Goal: Check status: Check status

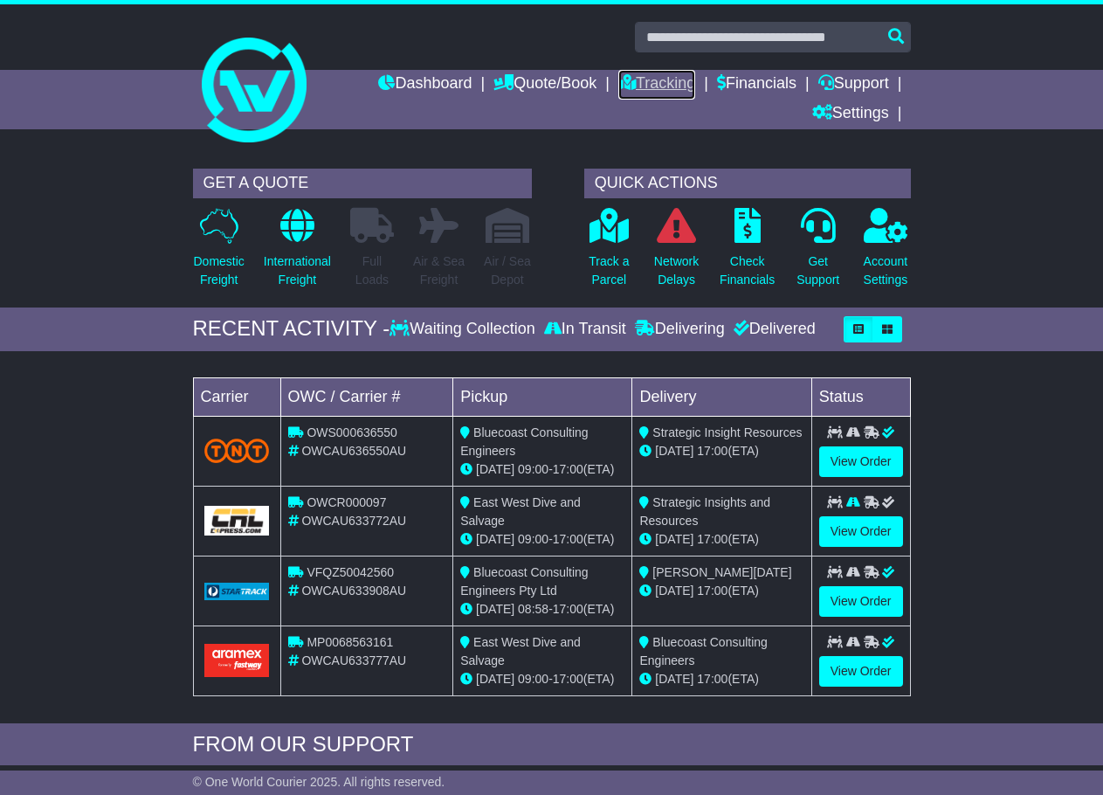
click at [644, 78] on link "Tracking" at bounding box center [656, 85] width 77 height 30
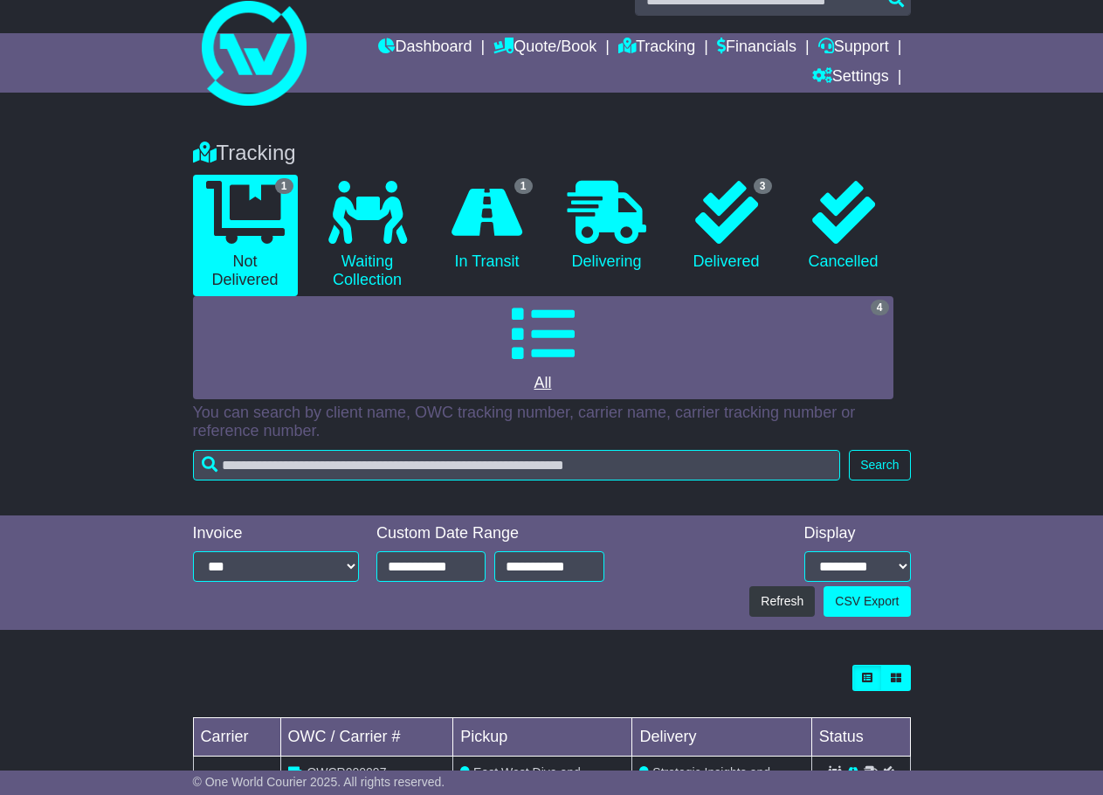
scroll to position [130, 0]
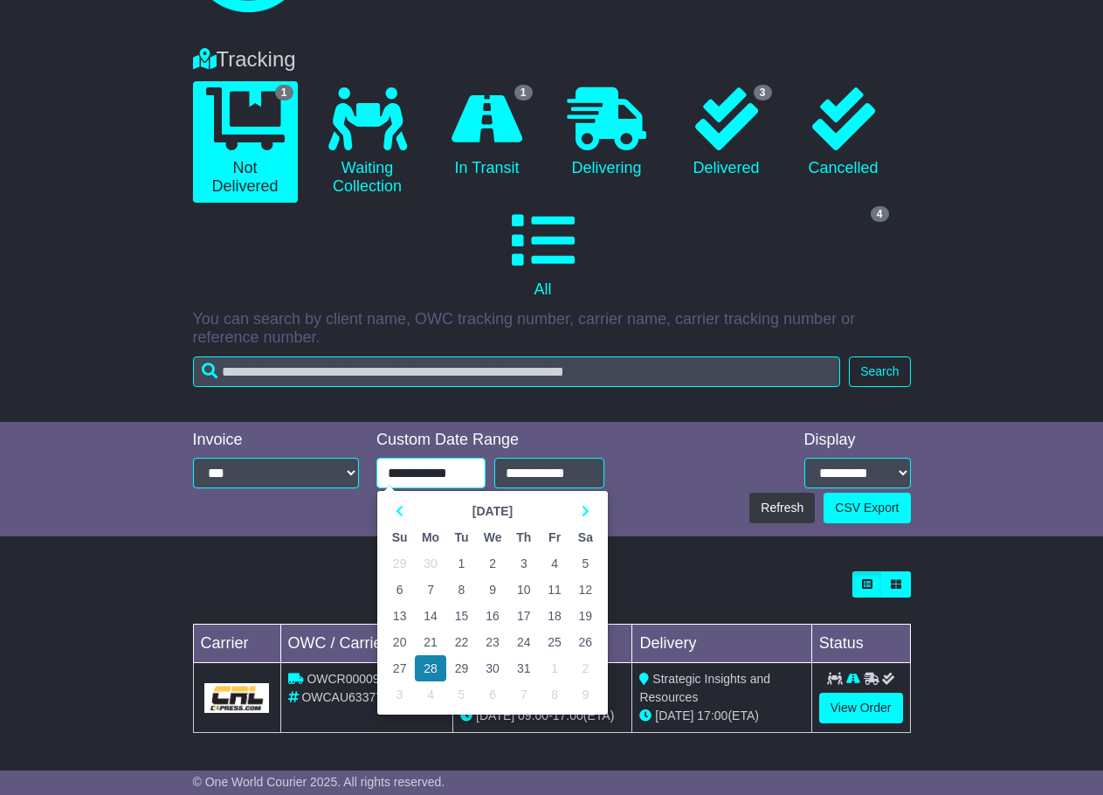
click at [401, 472] on input "**********" at bounding box center [430, 473] width 109 height 31
click at [429, 614] on td "14" at bounding box center [430, 616] width 31 height 26
type input "**********"
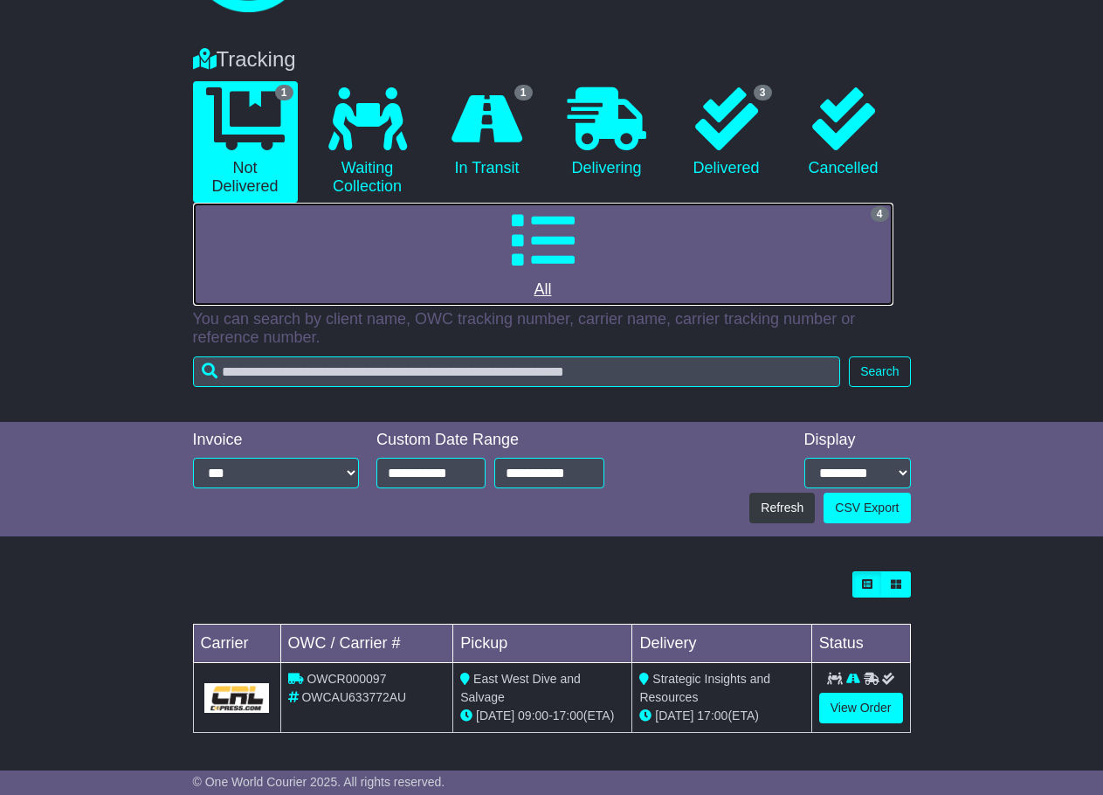
click at [541, 252] on icon at bounding box center [543, 240] width 63 height 63
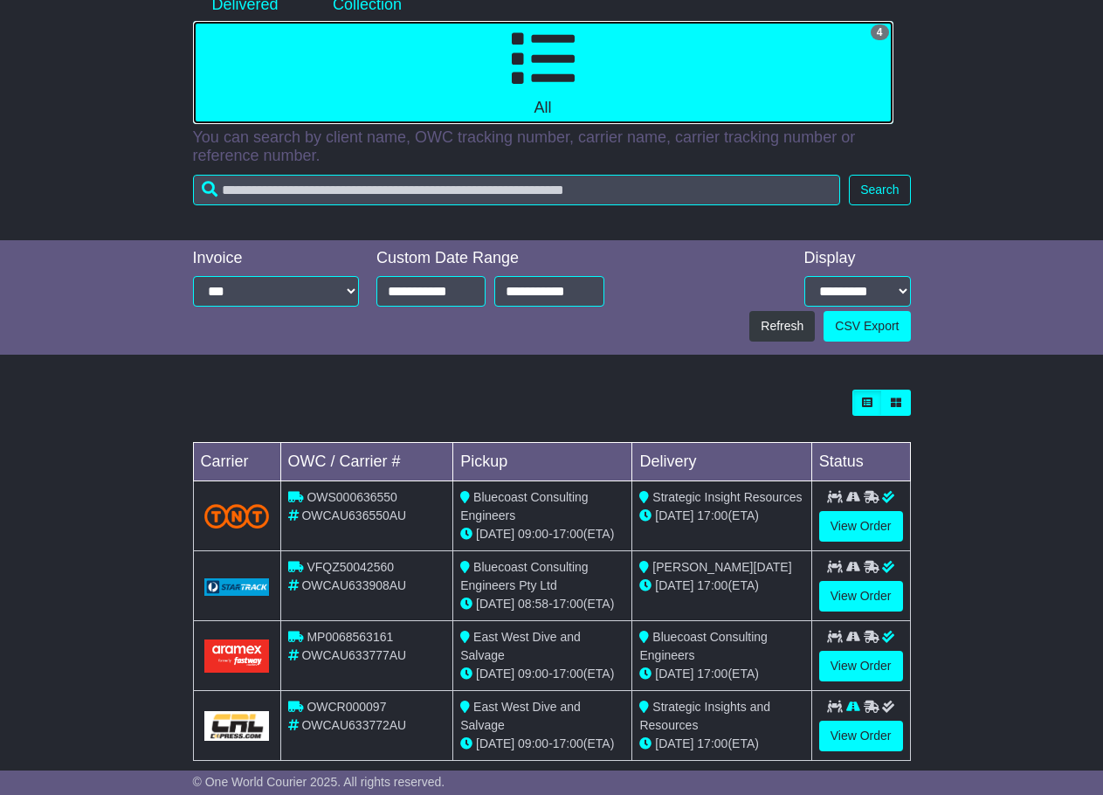
scroll to position [340, 0]
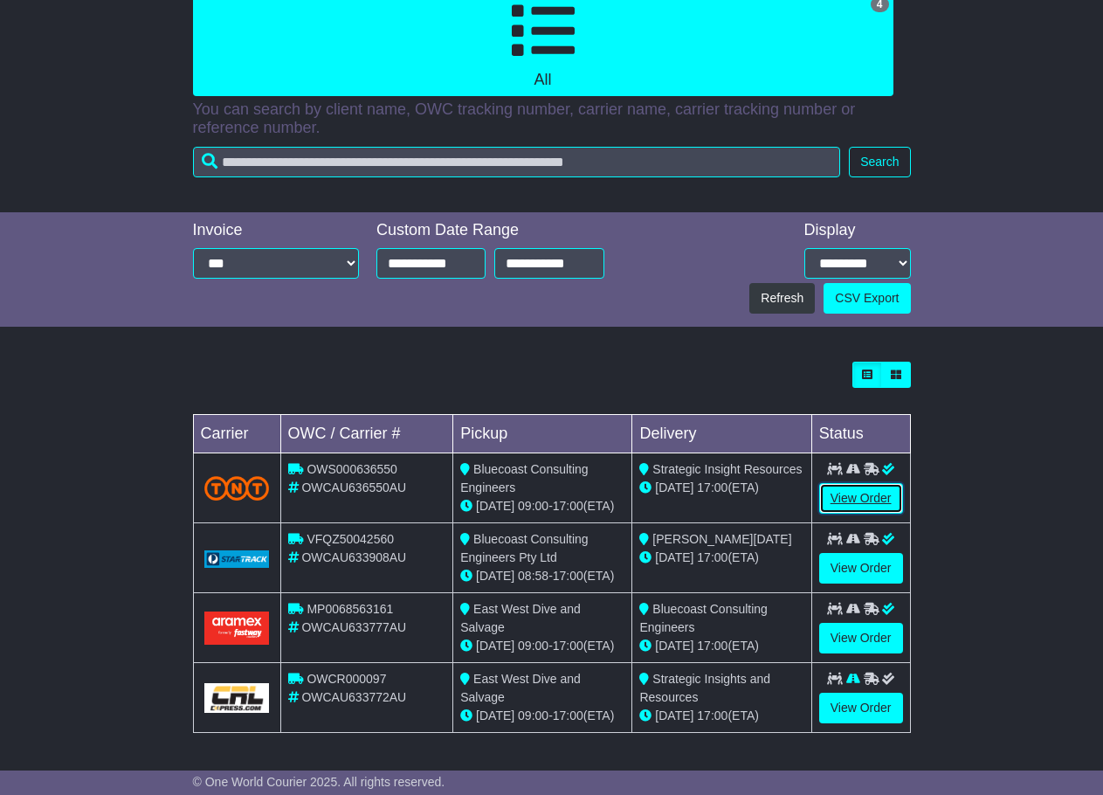
click at [852, 507] on link "View Order" at bounding box center [861, 498] width 84 height 31
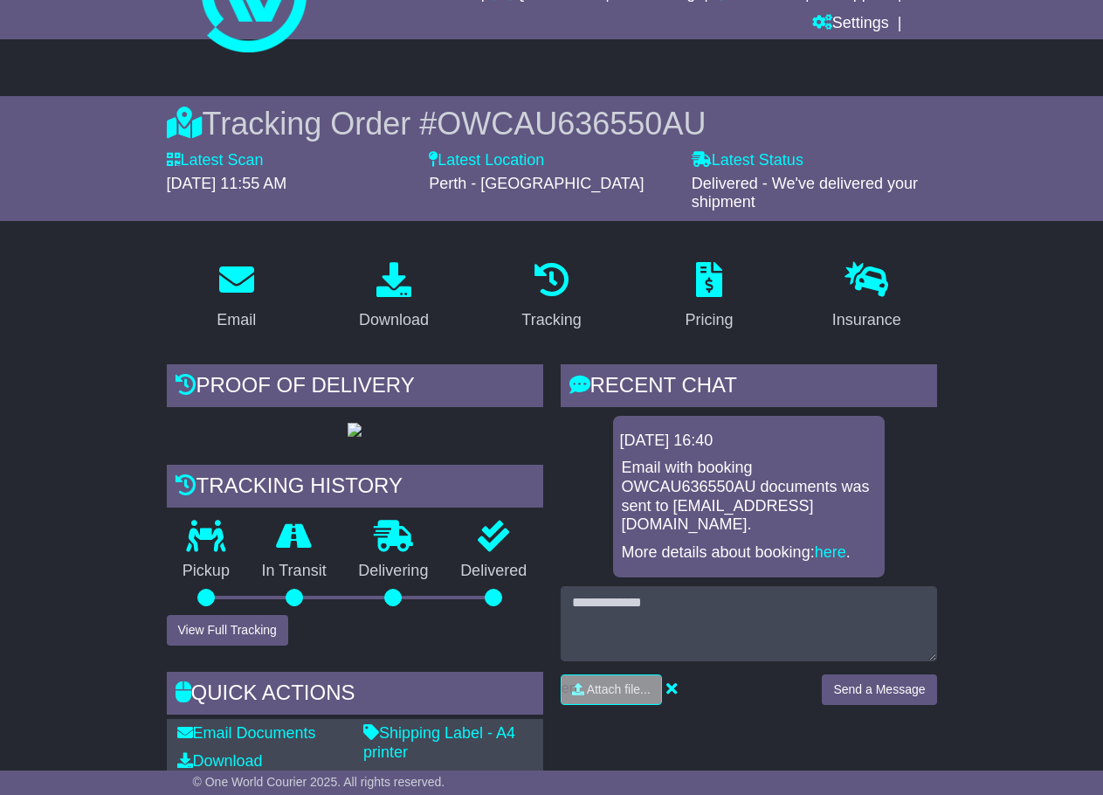
scroll to position [87, 0]
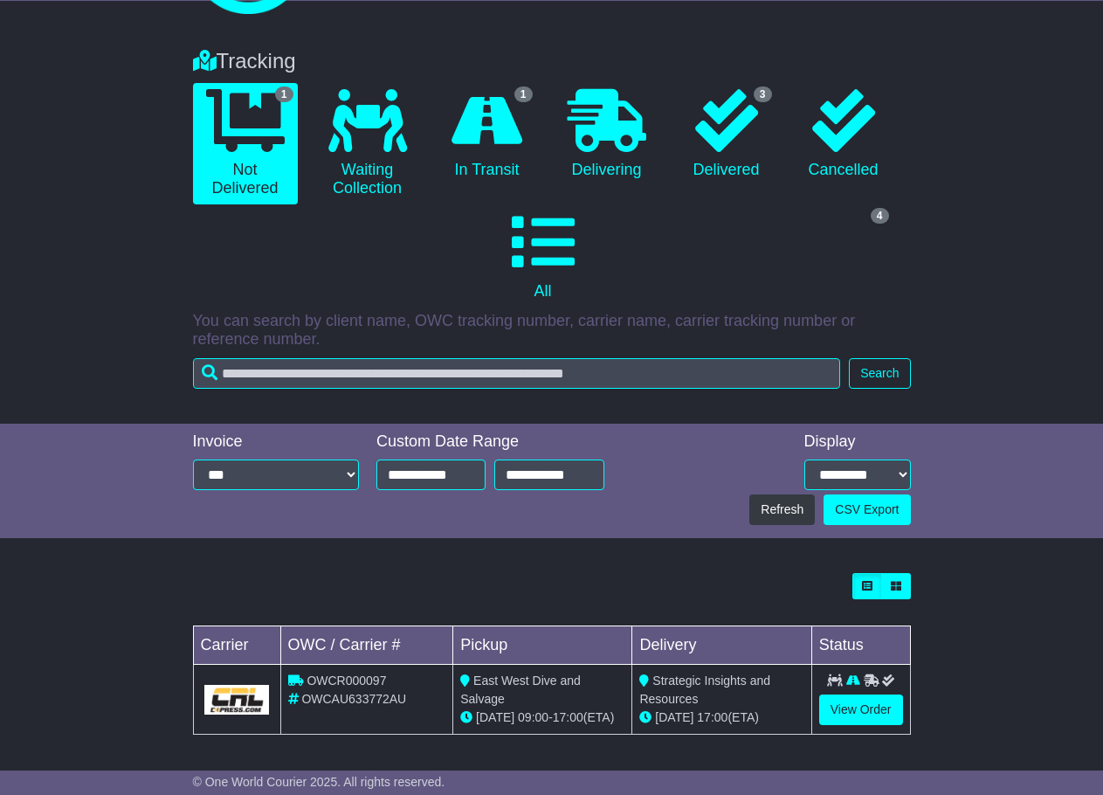
scroll to position [130, 0]
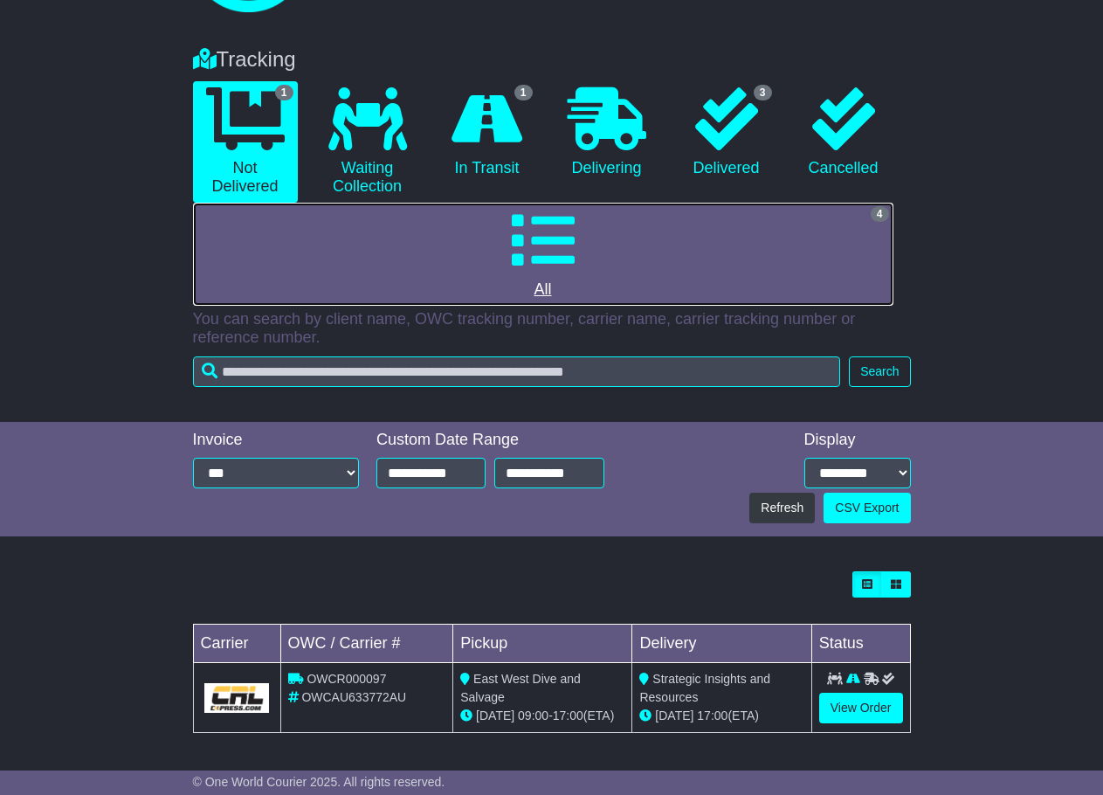
click at [559, 224] on icon at bounding box center [543, 240] width 63 height 63
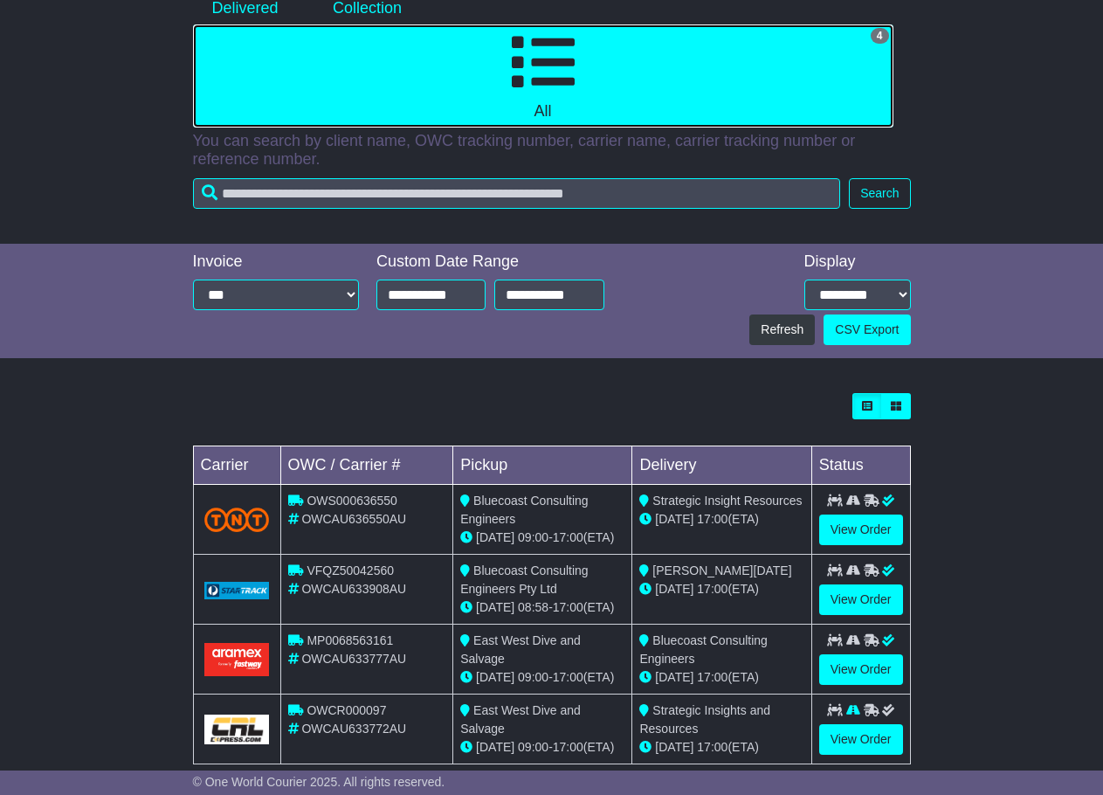
scroll to position [340, 0]
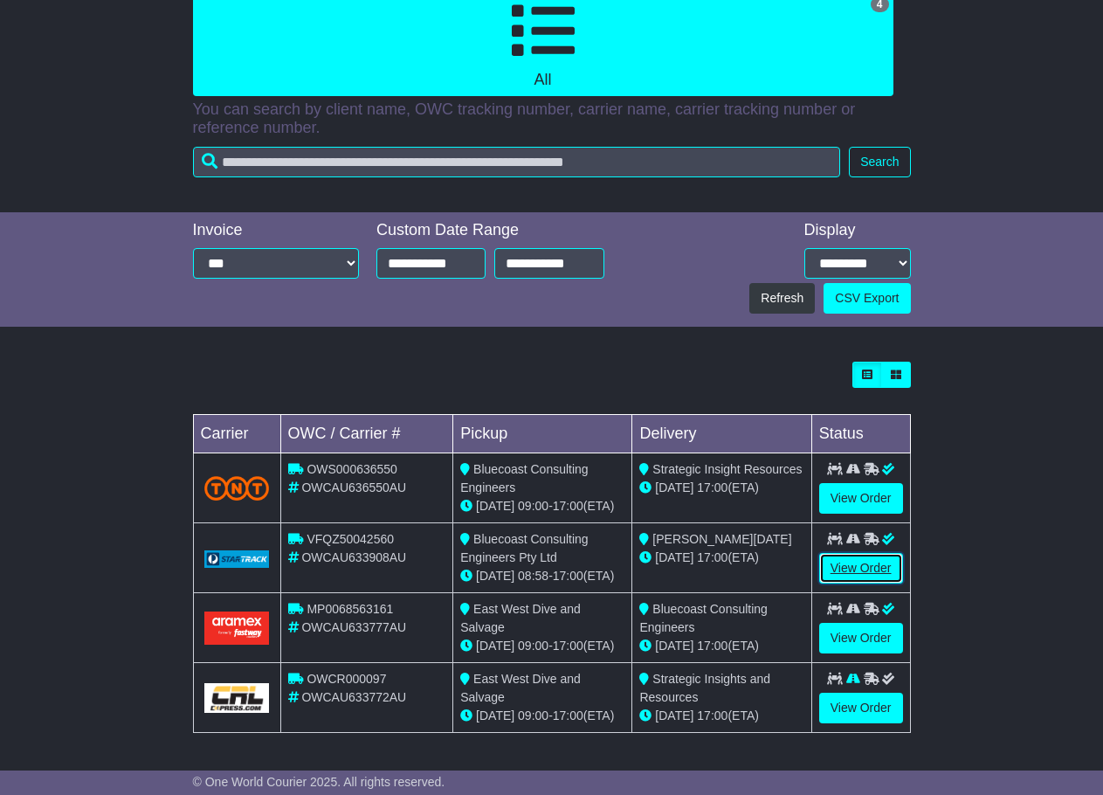
click at [847, 576] on link "View Order" at bounding box center [861, 568] width 84 height 31
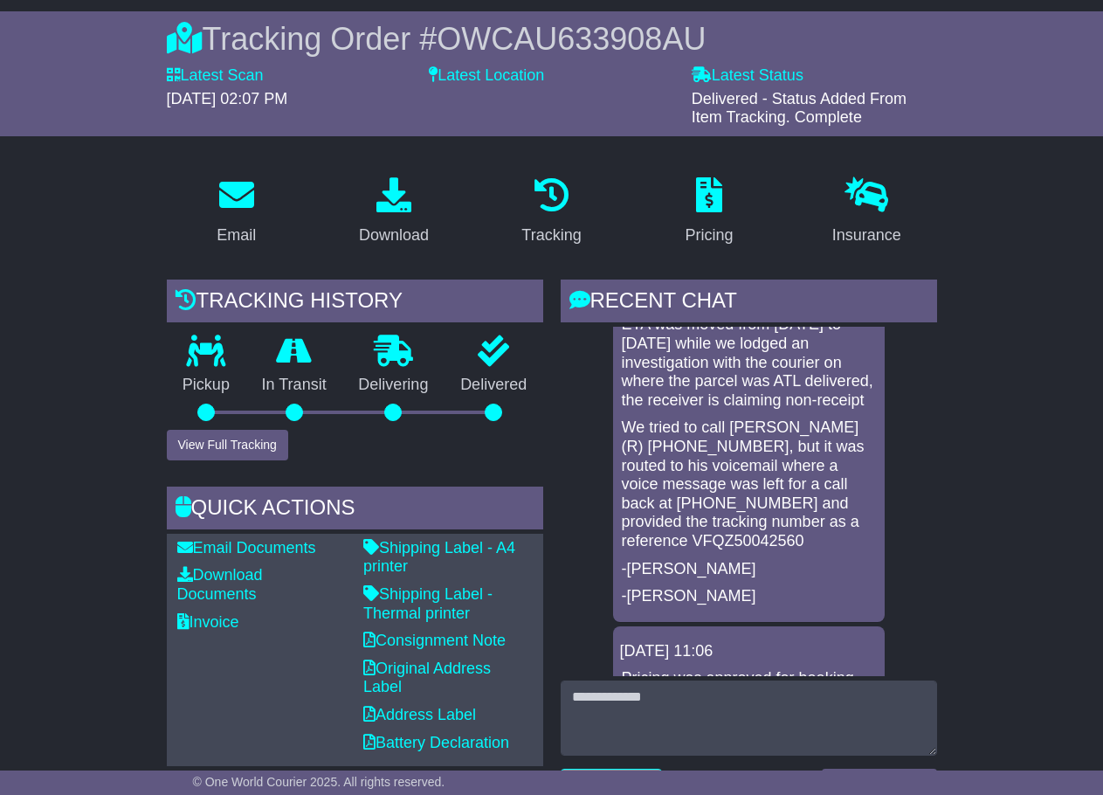
scroll to position [584, 0]
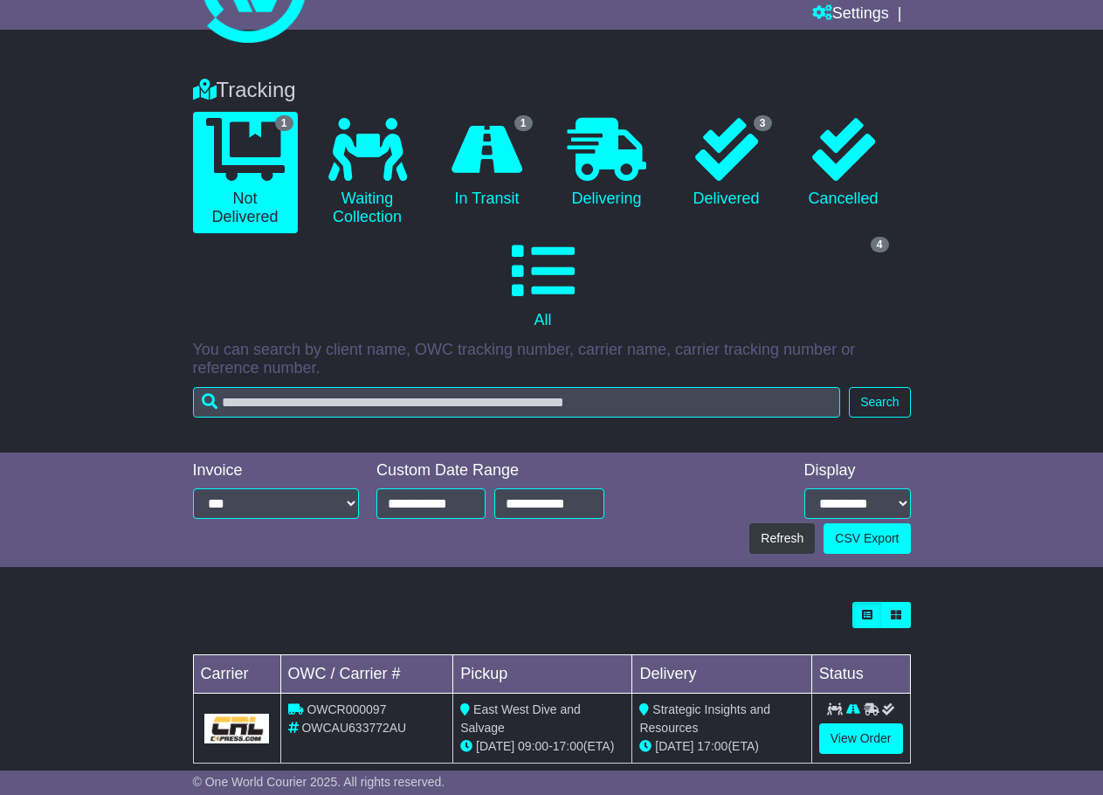
scroll to position [130, 0]
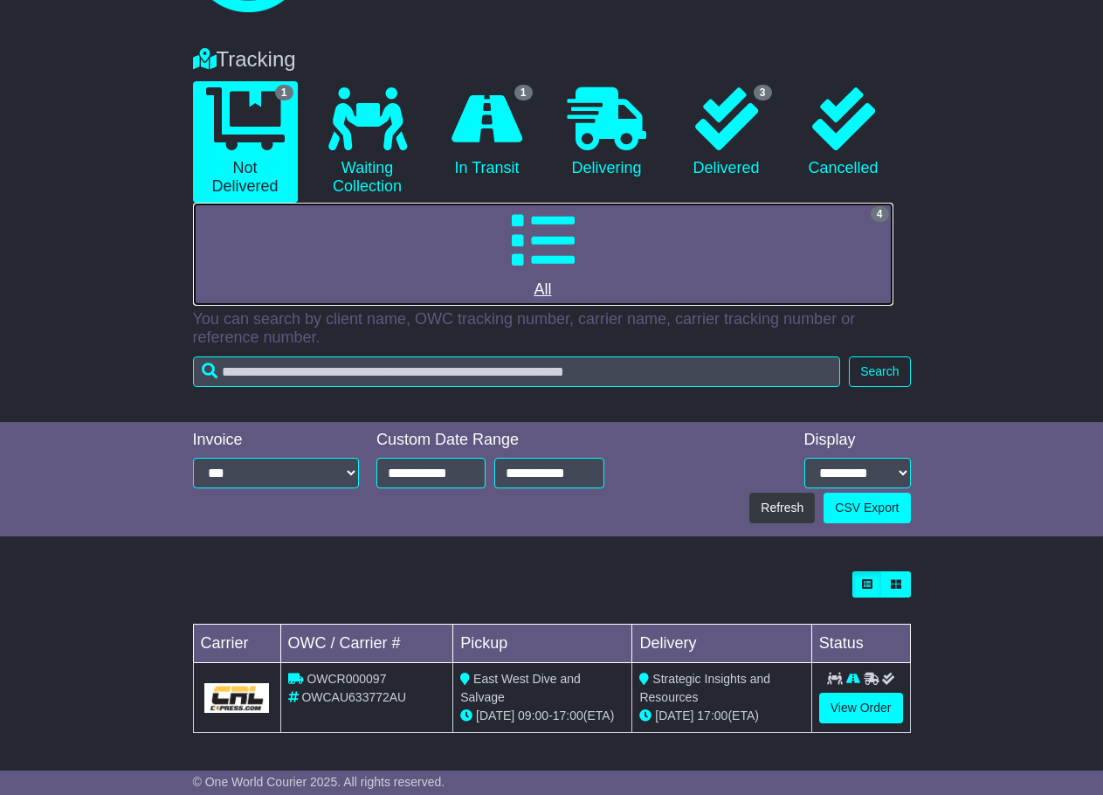
click at [537, 268] on icon at bounding box center [543, 240] width 63 height 63
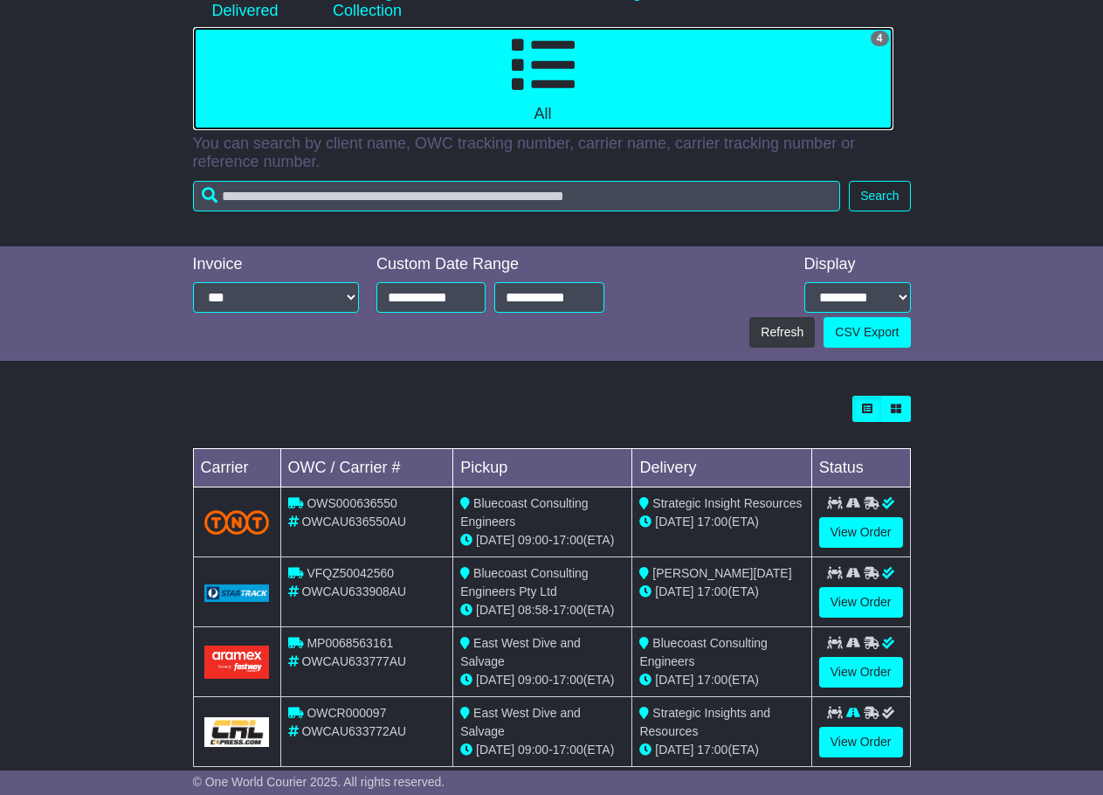
scroll to position [340, 0]
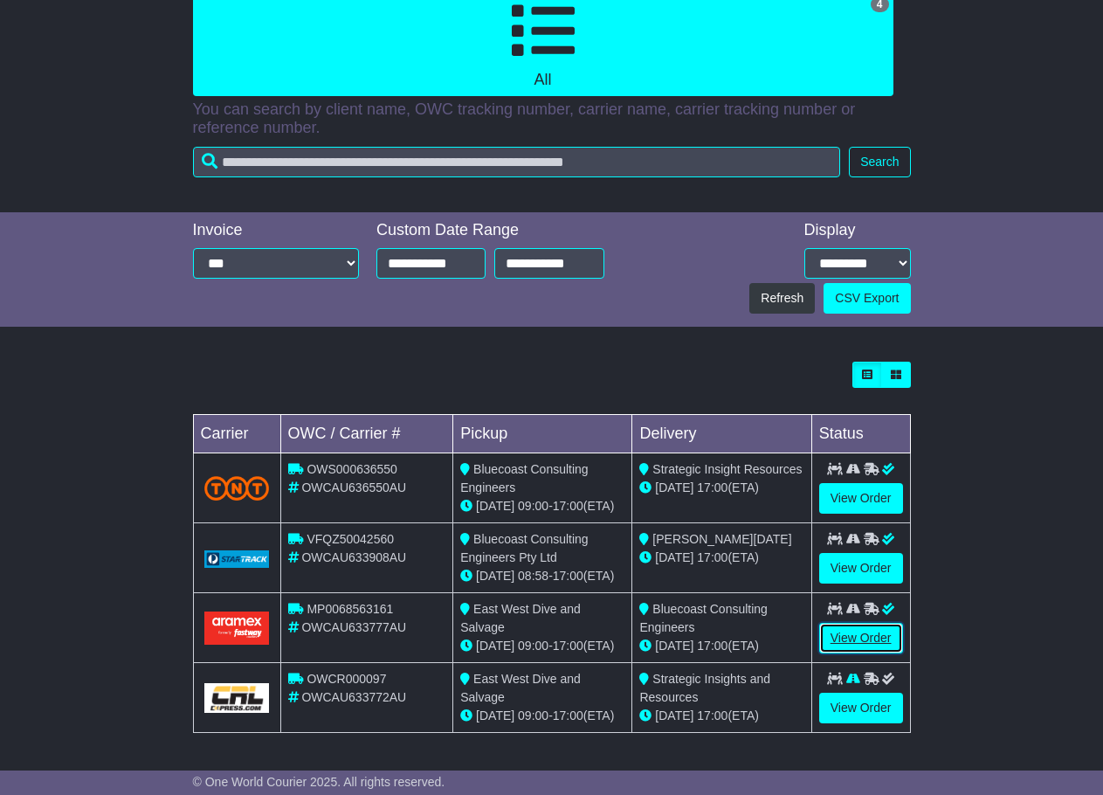
click at [878, 636] on link "View Order" at bounding box center [861, 638] width 84 height 31
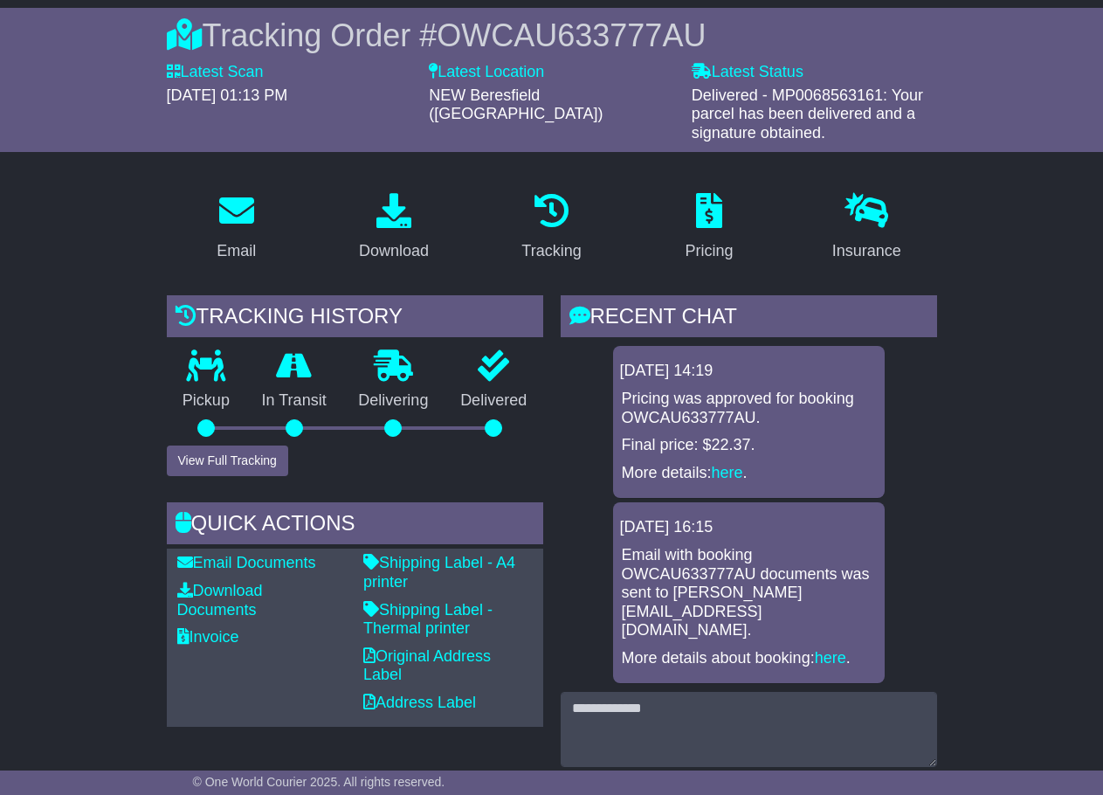
scroll to position [175, 0]
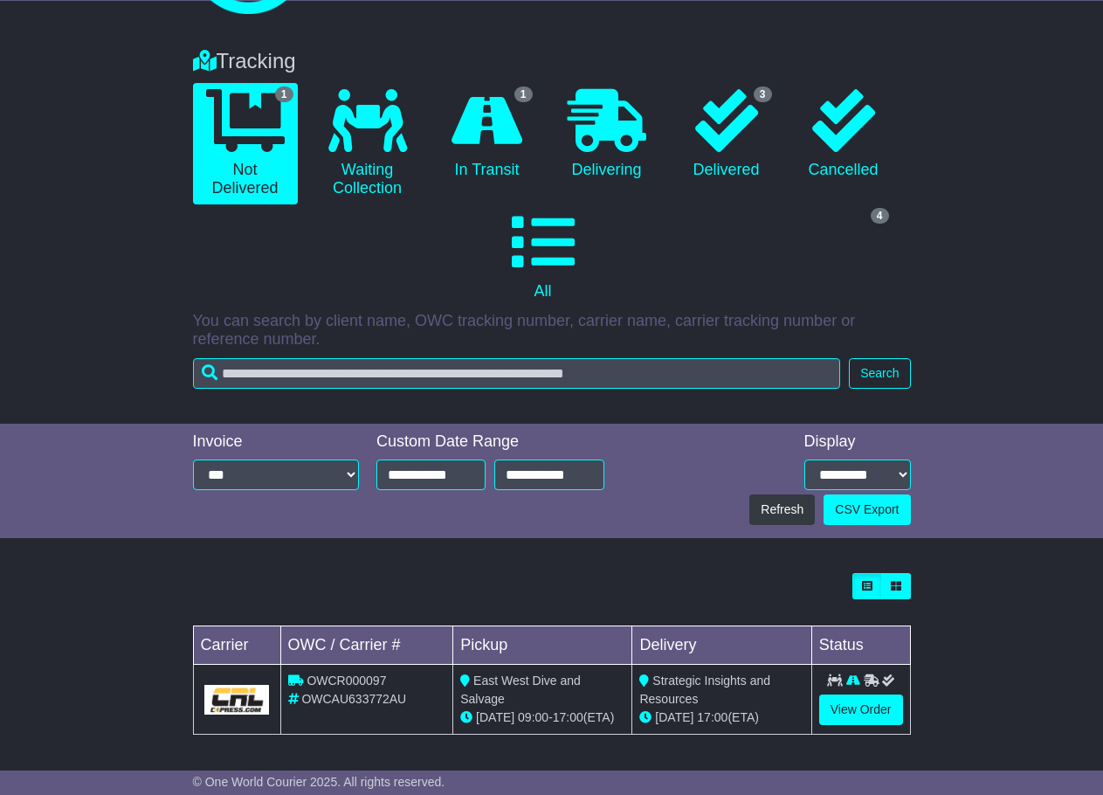
scroll to position [130, 0]
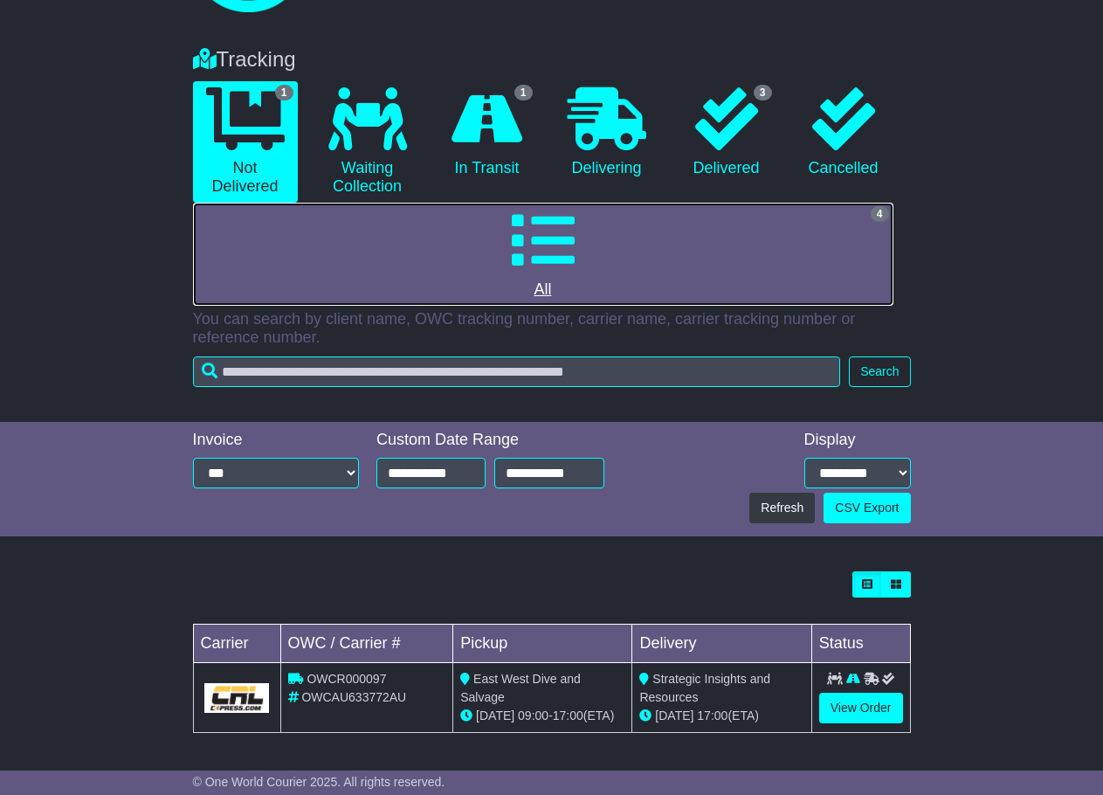
click at [517, 261] on icon at bounding box center [543, 240] width 63 height 63
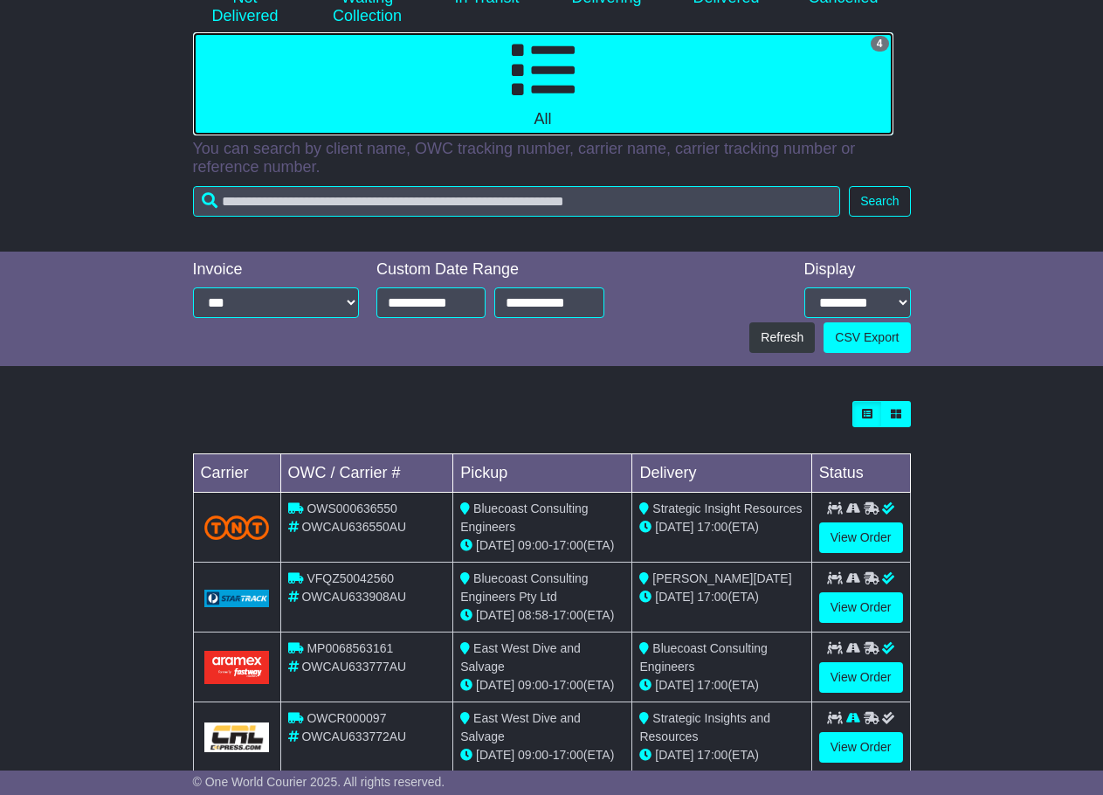
scroll to position [340, 0]
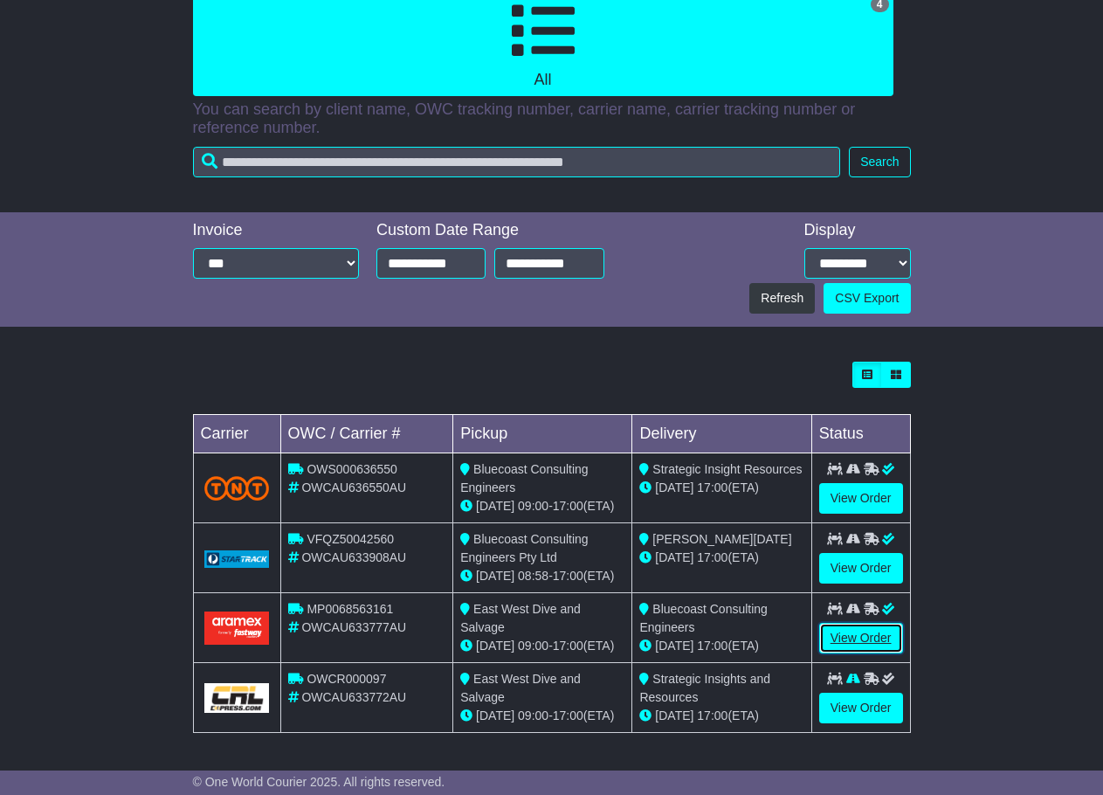
click at [844, 637] on link "View Order" at bounding box center [861, 638] width 84 height 31
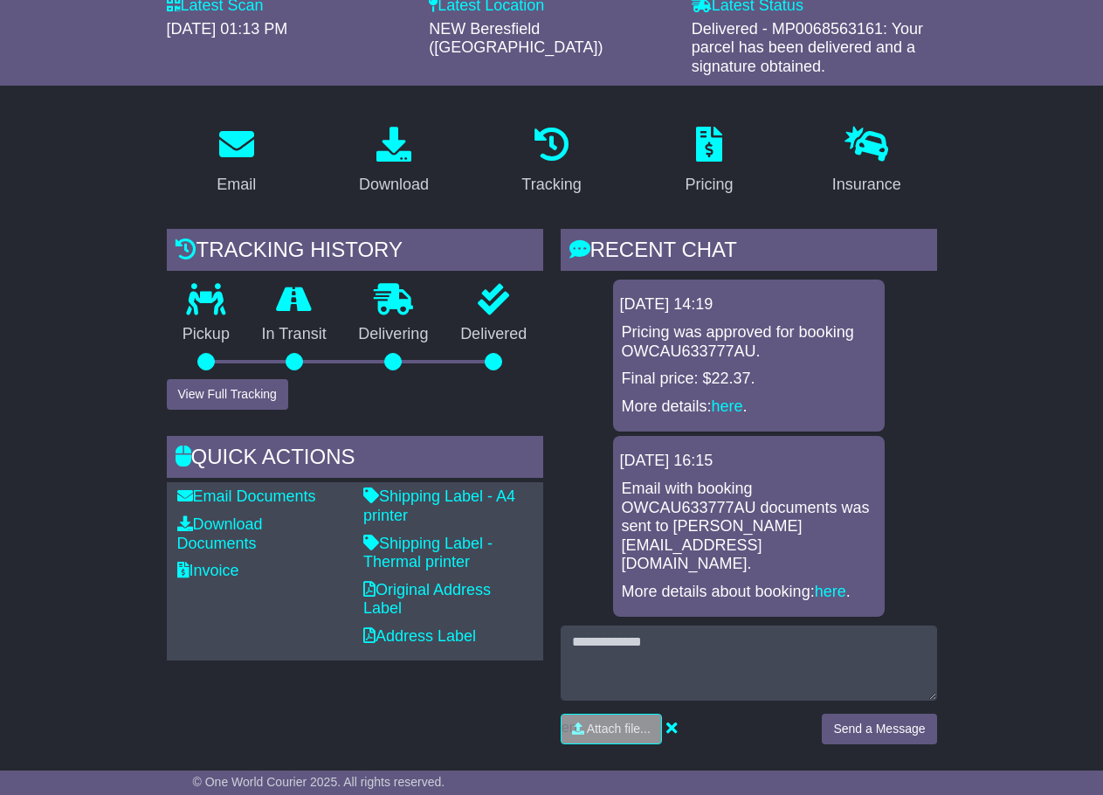
scroll to position [262, 0]
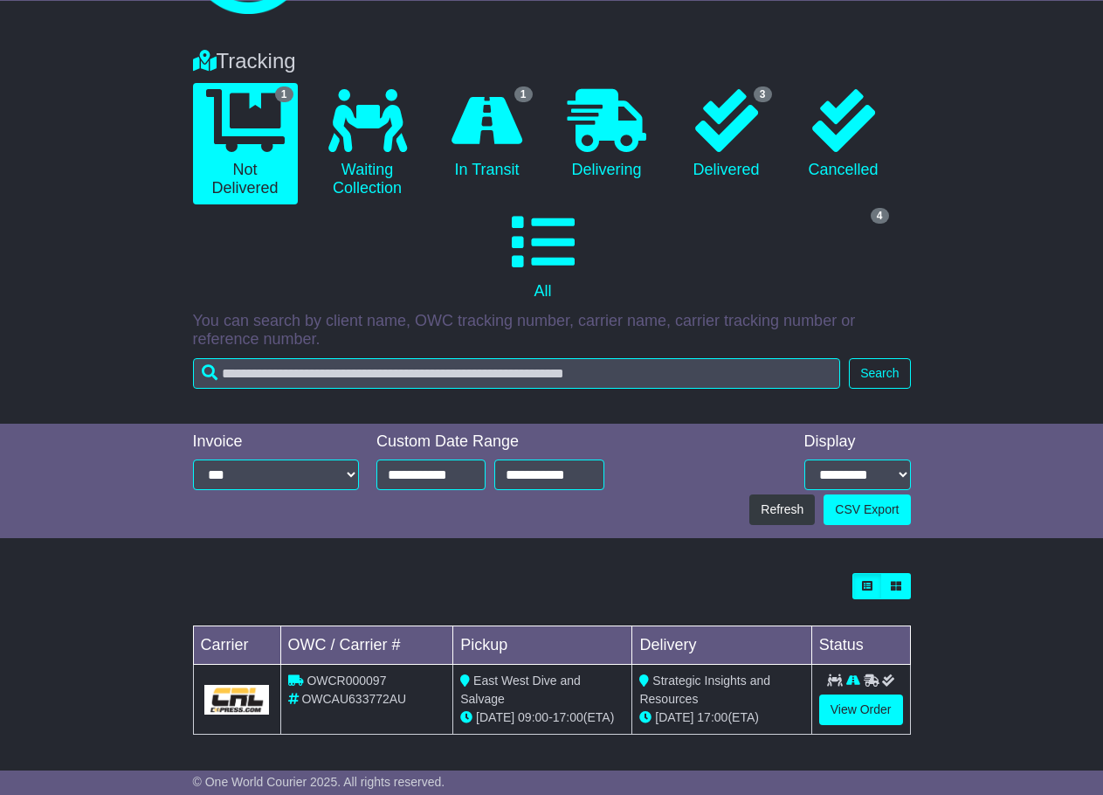
scroll to position [130, 0]
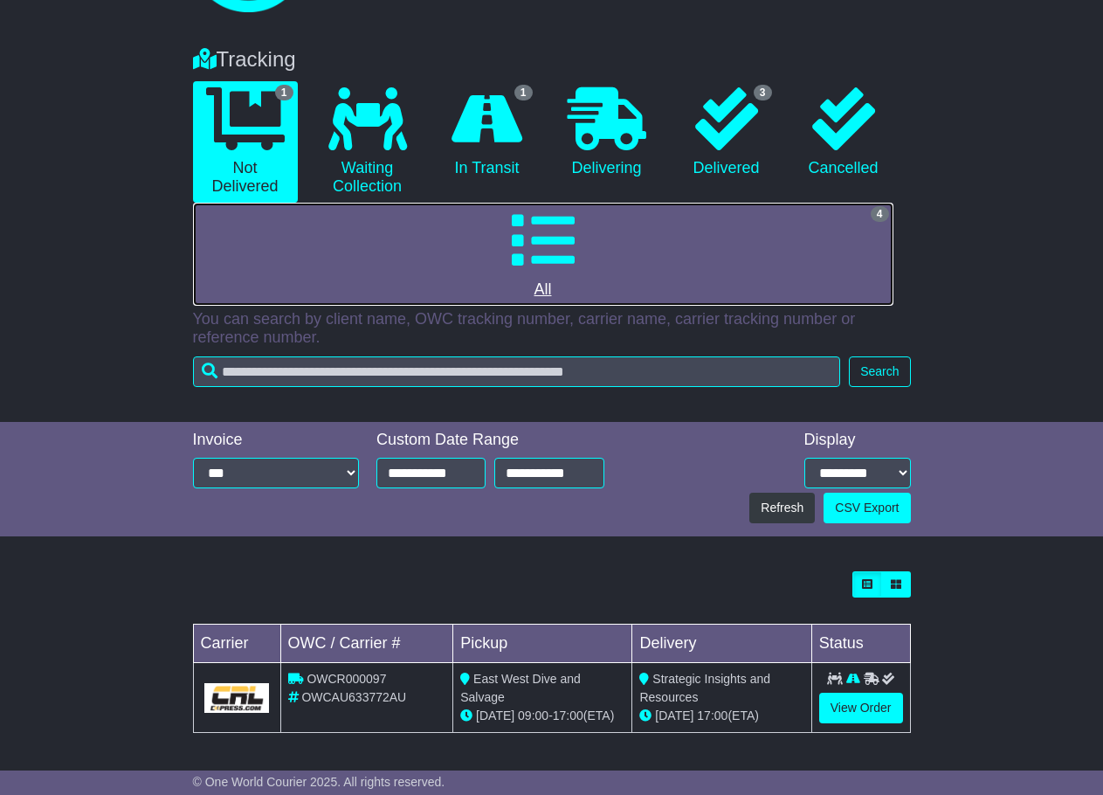
click at [471, 227] on link "4 All" at bounding box center [543, 254] width 700 height 103
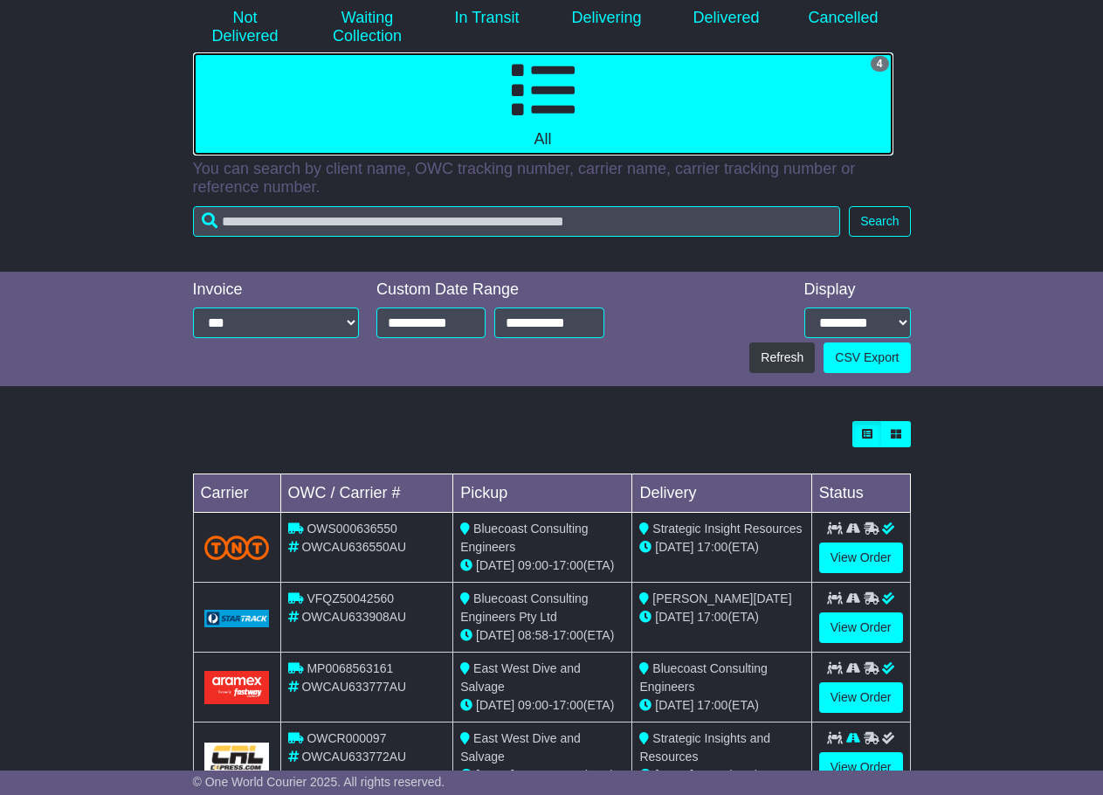
scroll to position [340, 0]
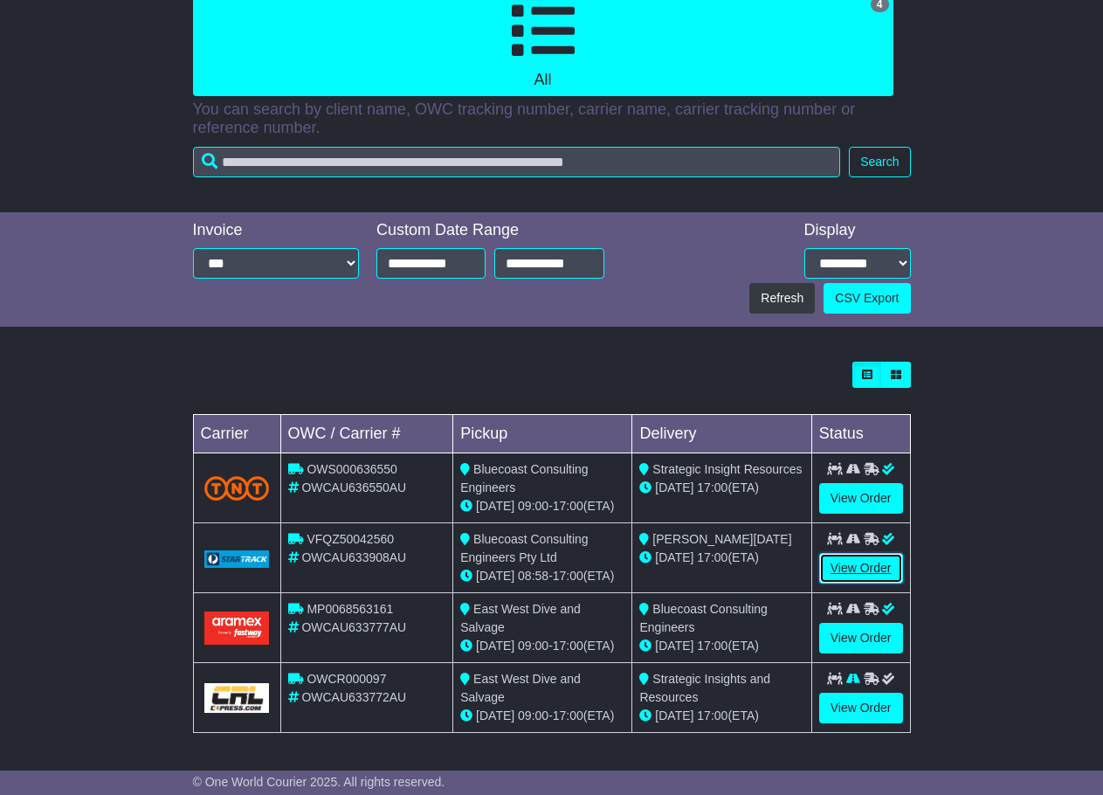
click at [860, 564] on link "View Order" at bounding box center [861, 568] width 84 height 31
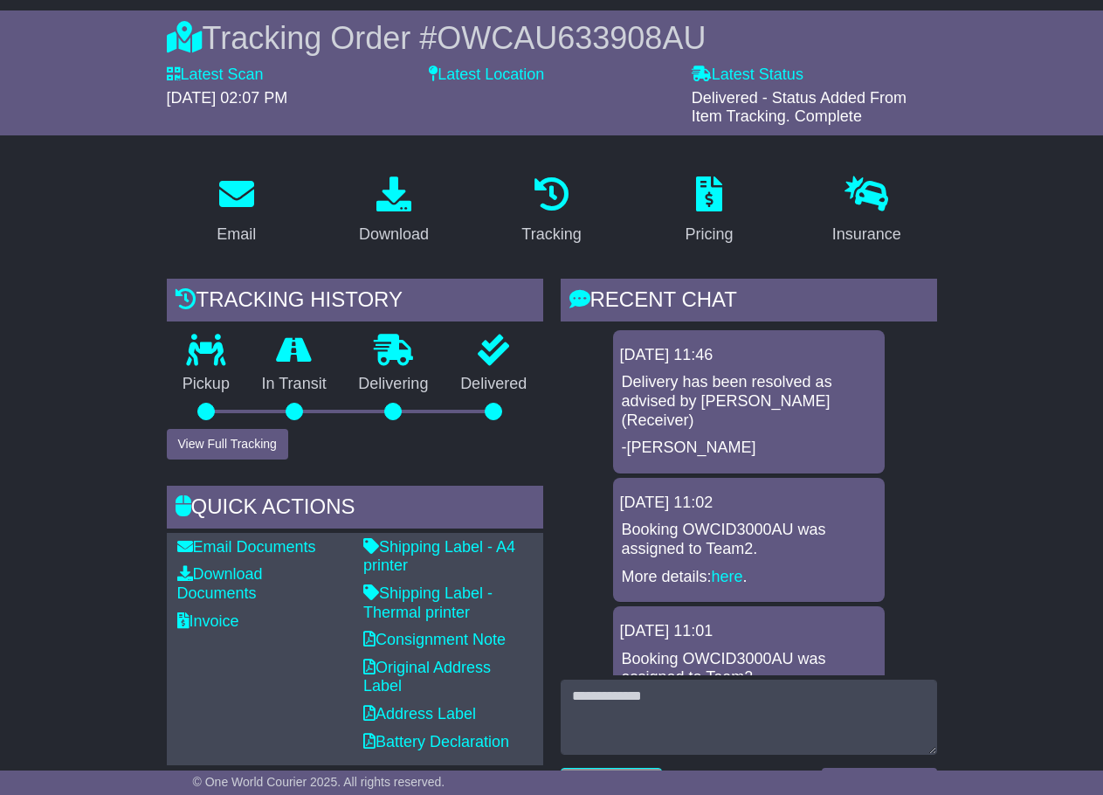
scroll to position [175, 0]
click at [604, 44] on span "OWCAU633908AU" at bounding box center [571, 39] width 269 height 36
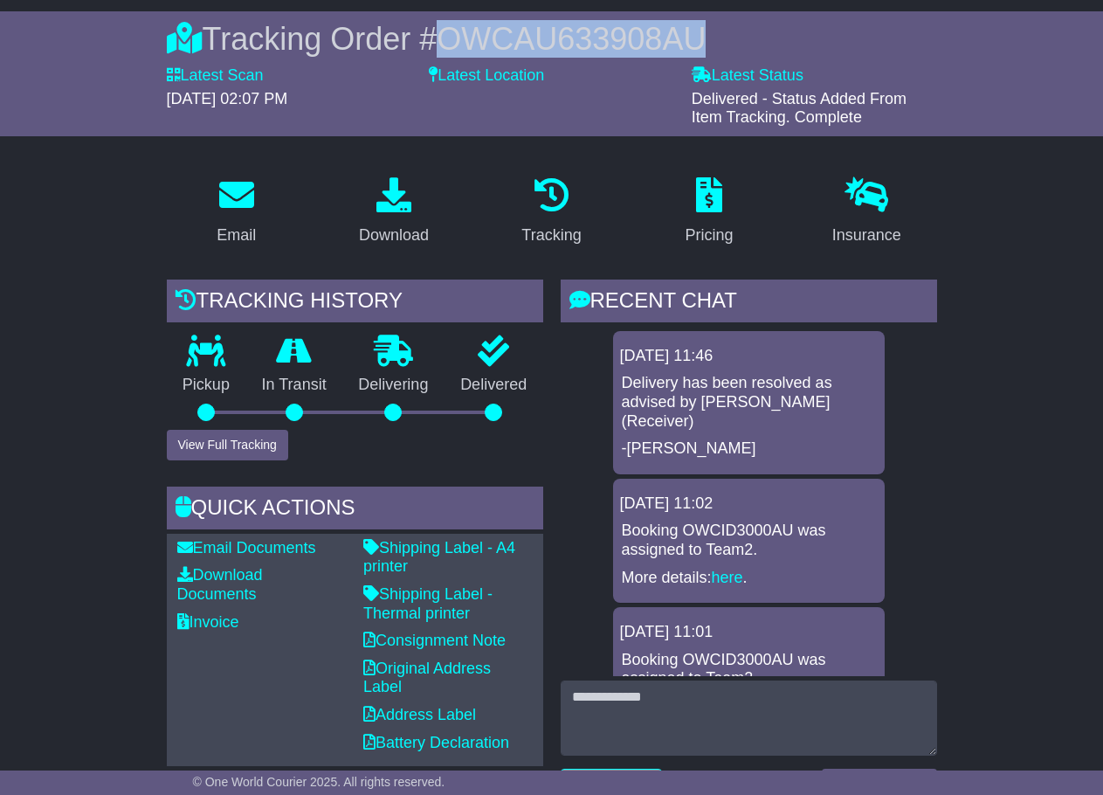
click at [604, 44] on span "OWCAU633908AU" at bounding box center [571, 39] width 269 height 36
copy span "OWCAU633908AU"
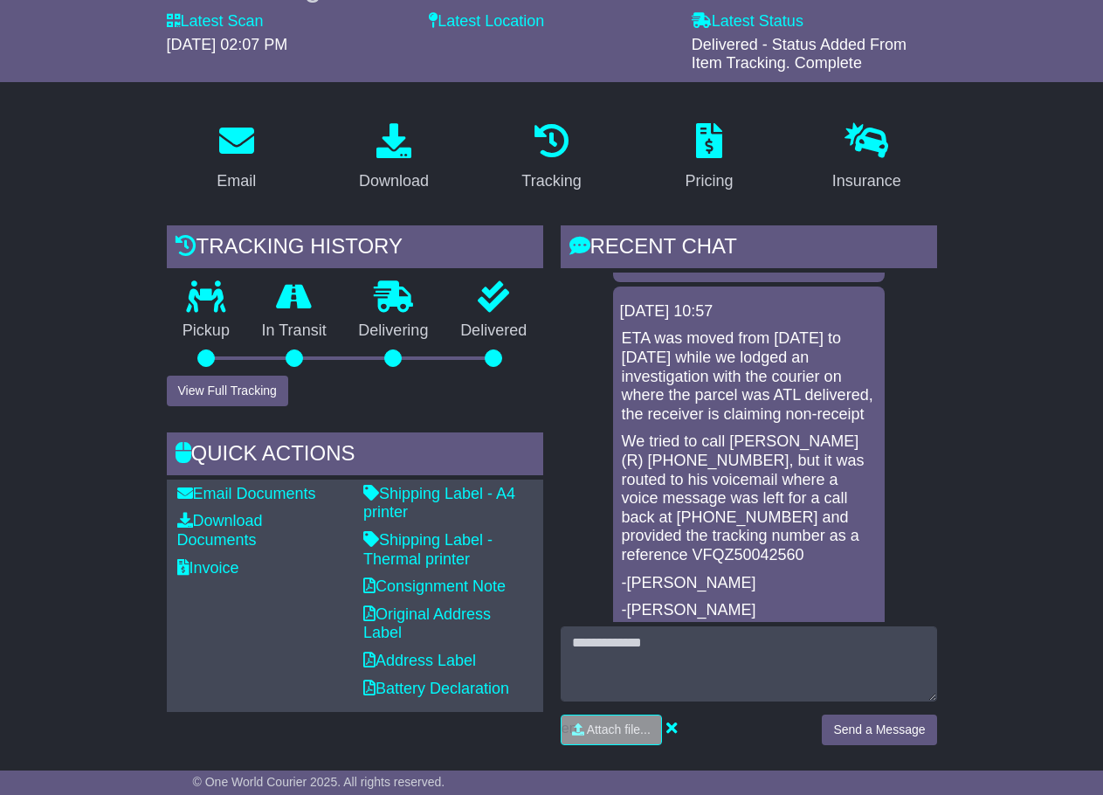
scroll to position [0, 0]
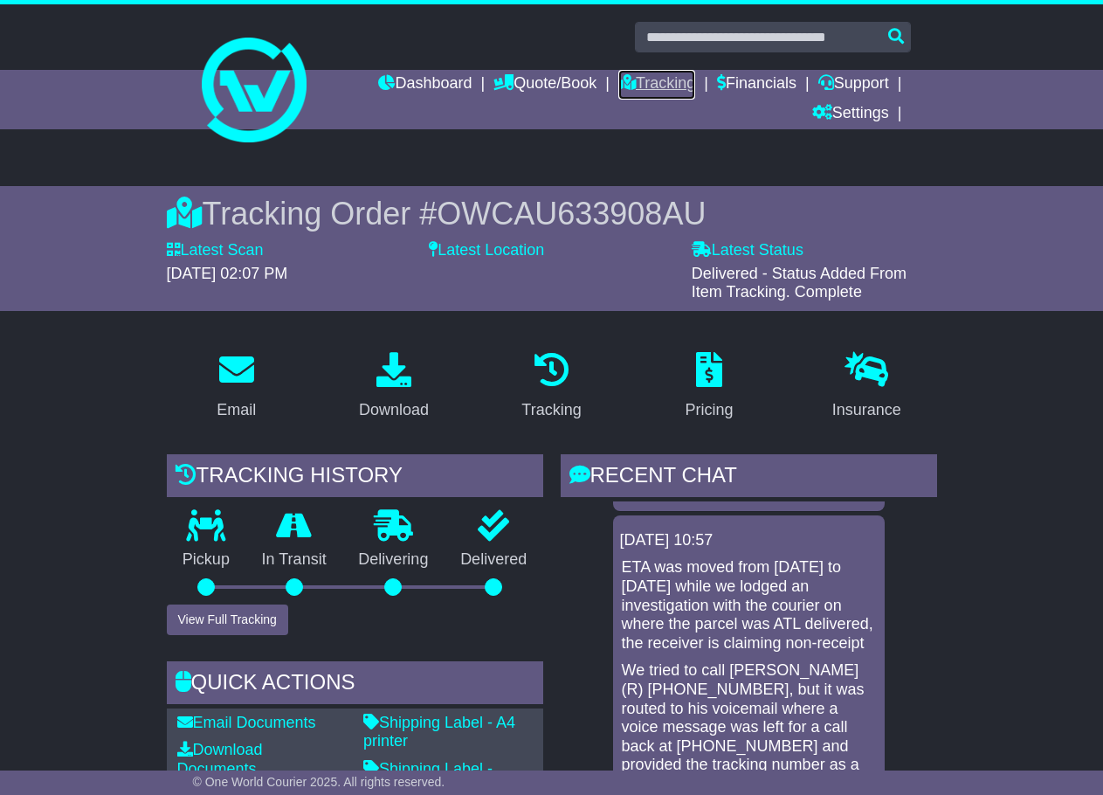
click at [624, 83] on link "Tracking" at bounding box center [656, 85] width 77 height 30
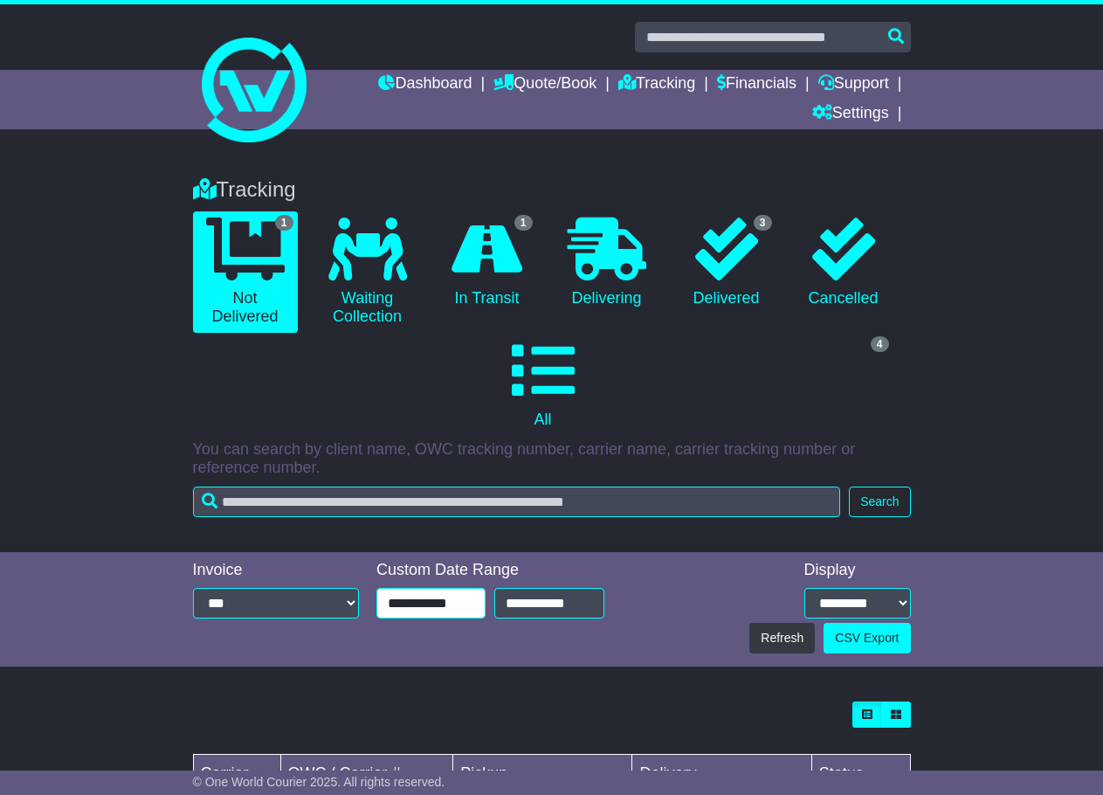
click at [406, 605] on input "**********" at bounding box center [430, 603] width 109 height 31
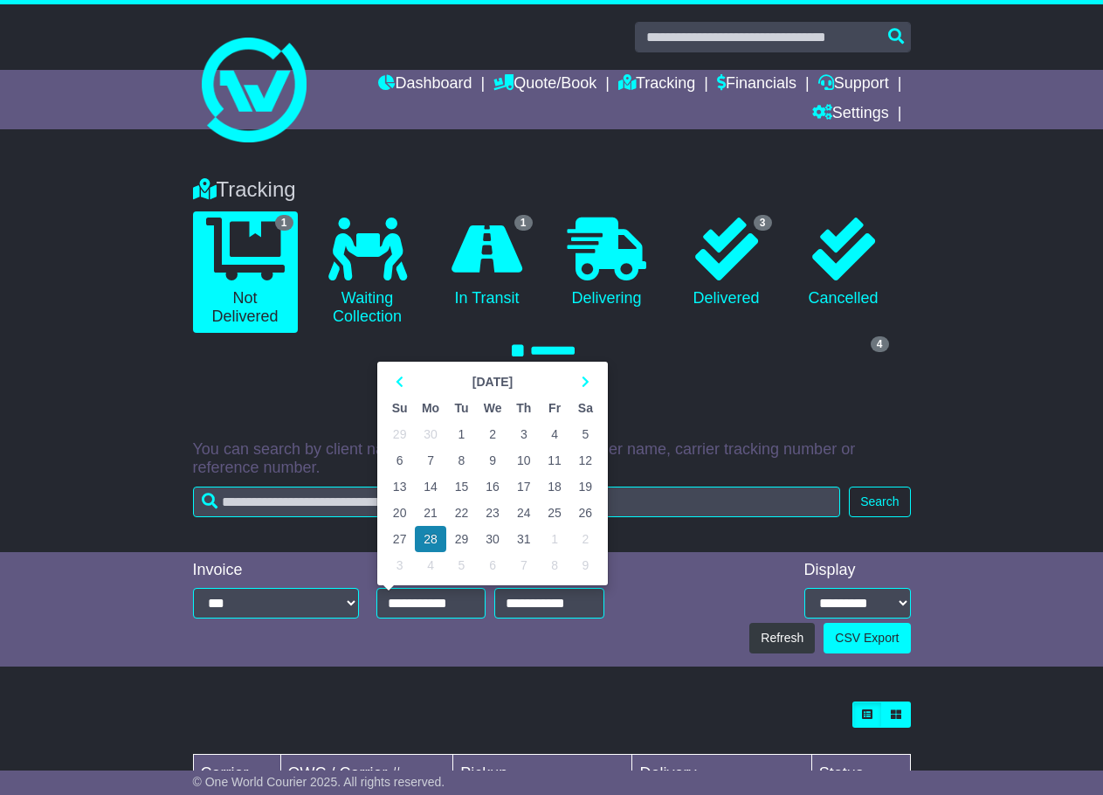
click at [624, 631] on div "**********" at bounding box center [551, 610] width 735 height 98
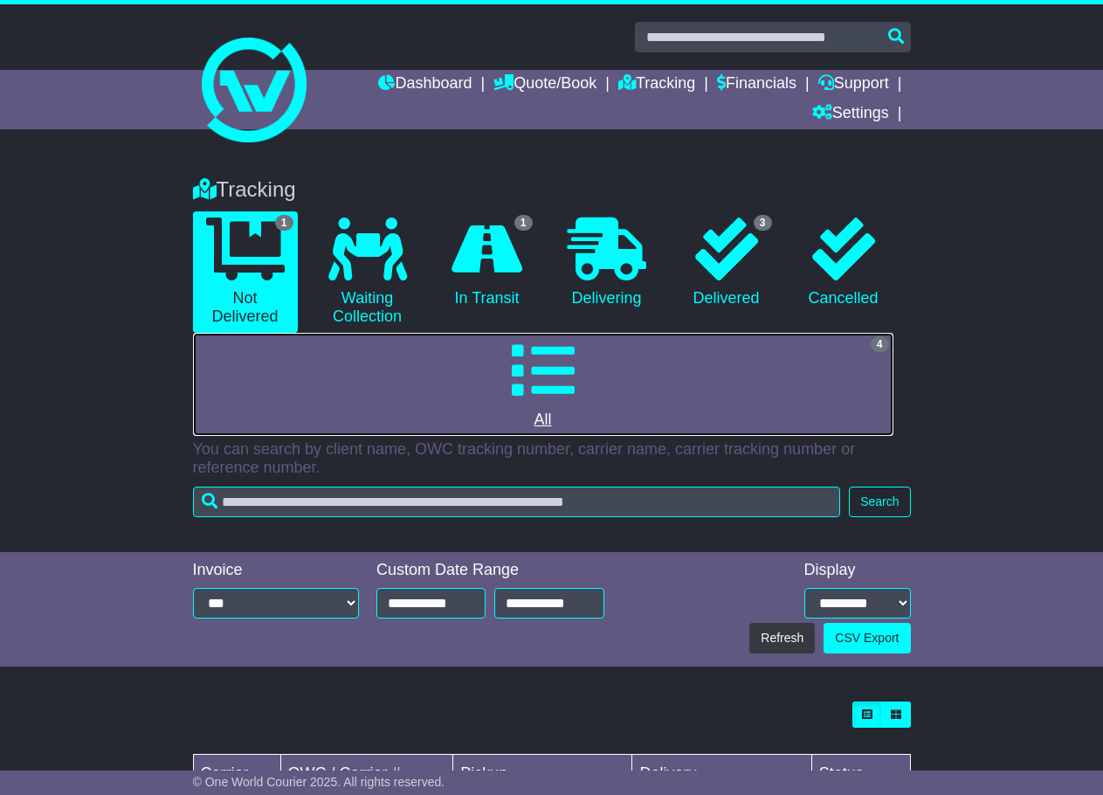
click at [613, 395] on link "4 All" at bounding box center [543, 384] width 700 height 103
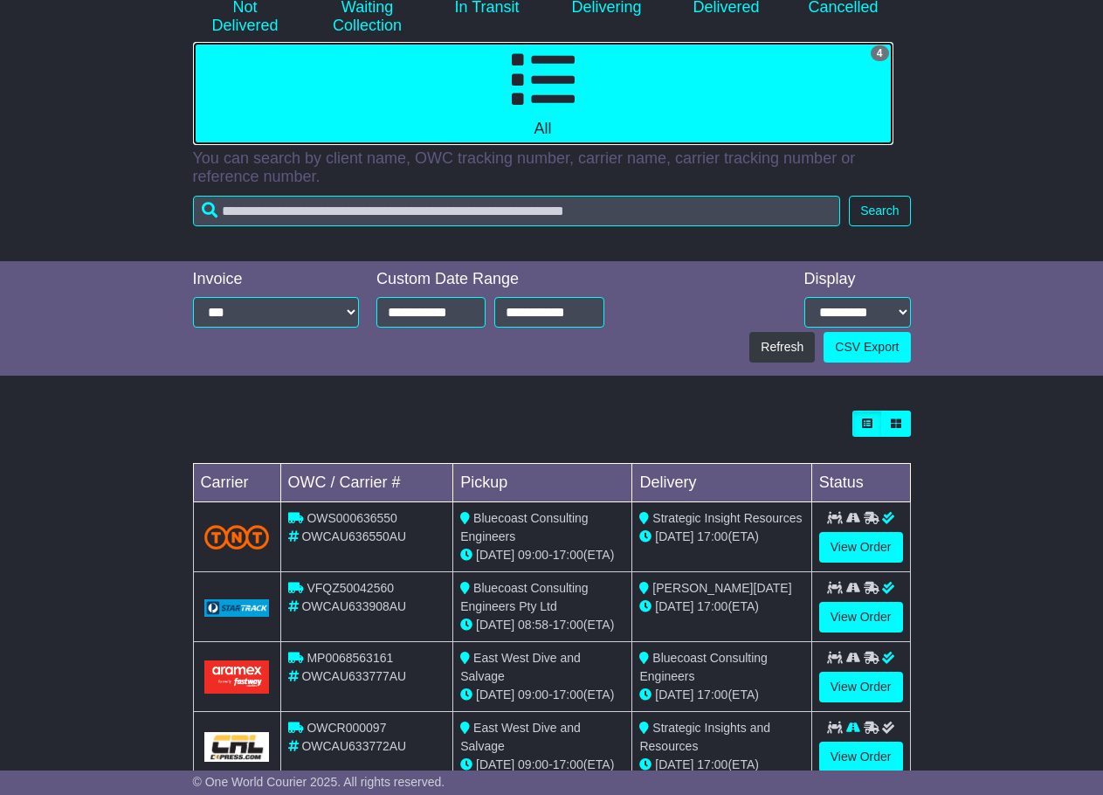
scroll to position [340, 0]
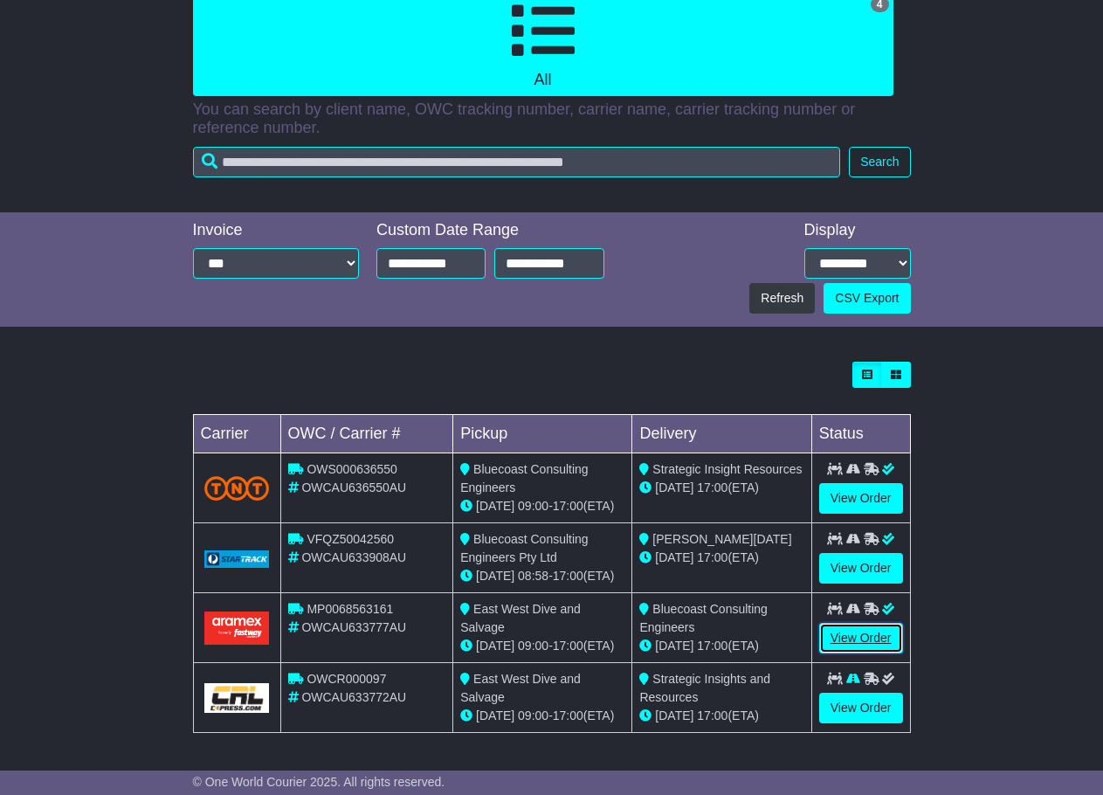
click at [871, 635] on link "View Order" at bounding box center [861, 638] width 84 height 31
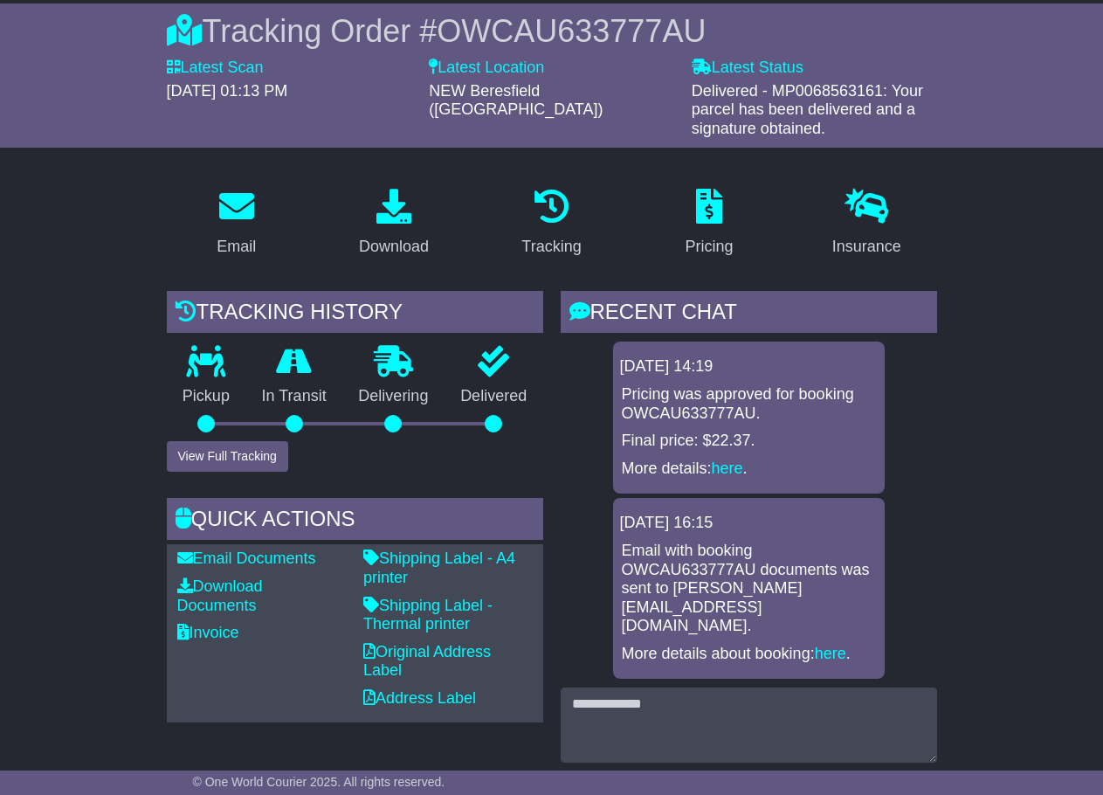
scroll to position [175, 0]
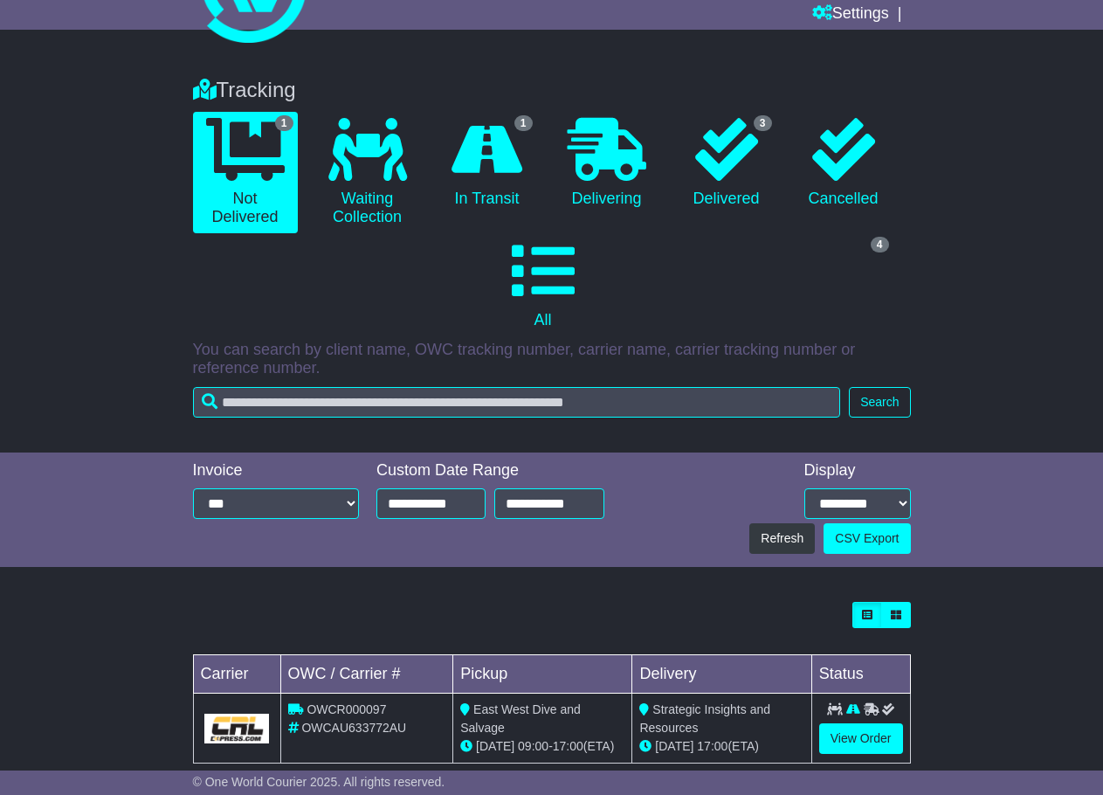
scroll to position [130, 0]
